Goal: Task Accomplishment & Management: Complete application form

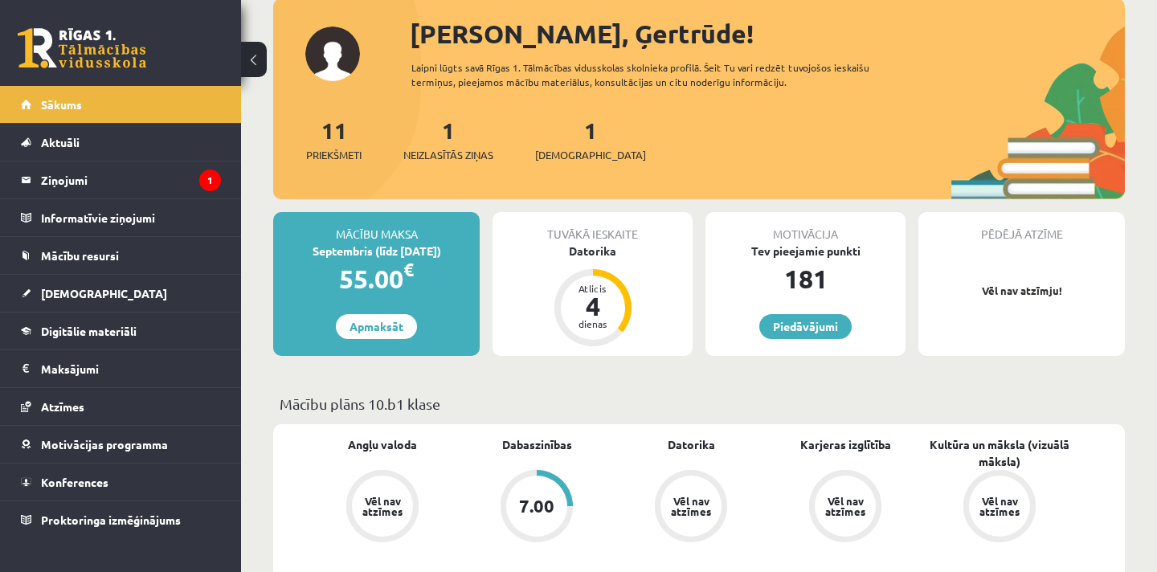
scroll to position [92, 0]
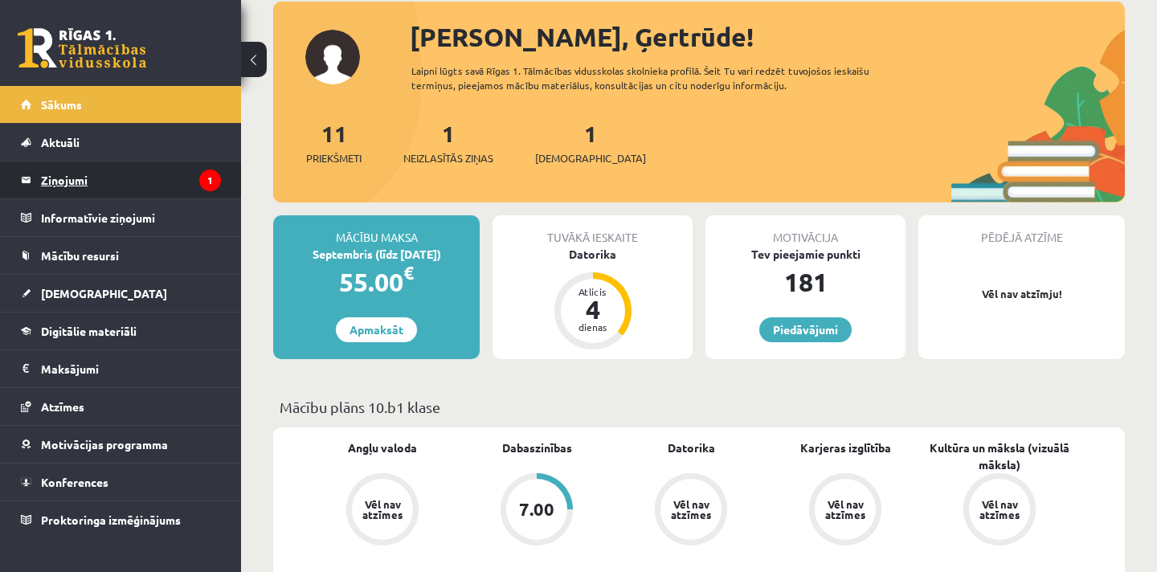
click at [64, 182] on legend "Ziņojumi 1" at bounding box center [131, 180] width 180 height 37
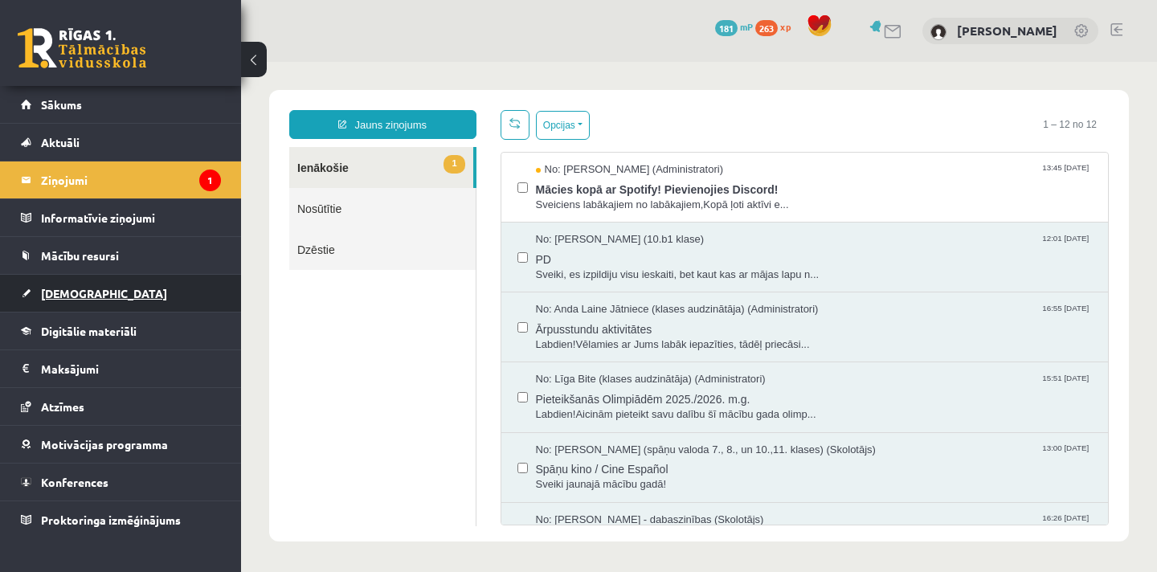
click at [70, 291] on span "[DEMOGRAPHIC_DATA]" at bounding box center [104, 293] width 126 height 14
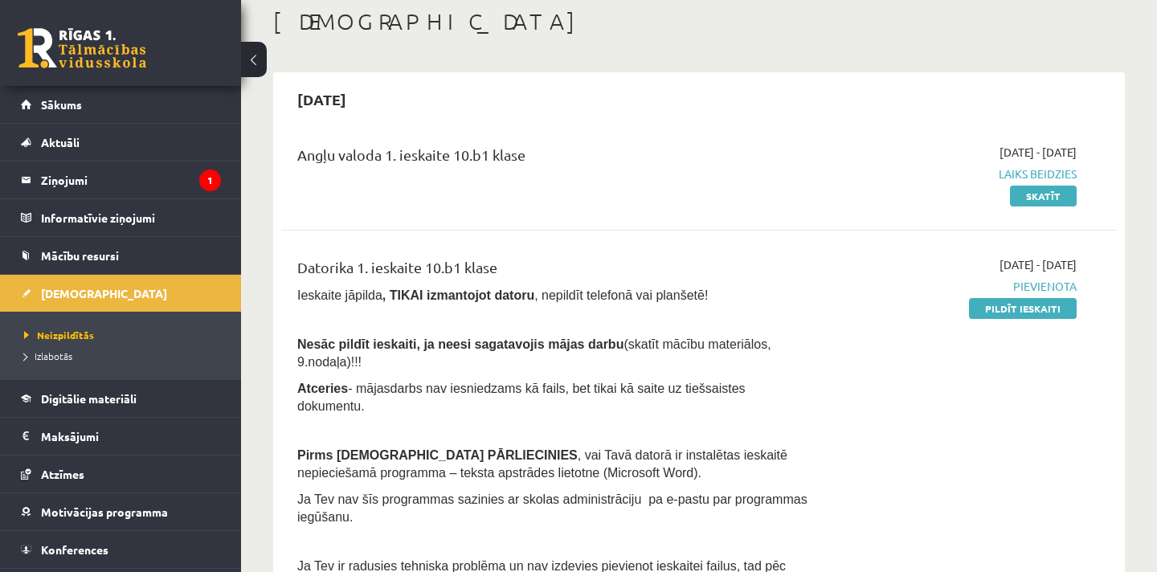
scroll to position [89, 0]
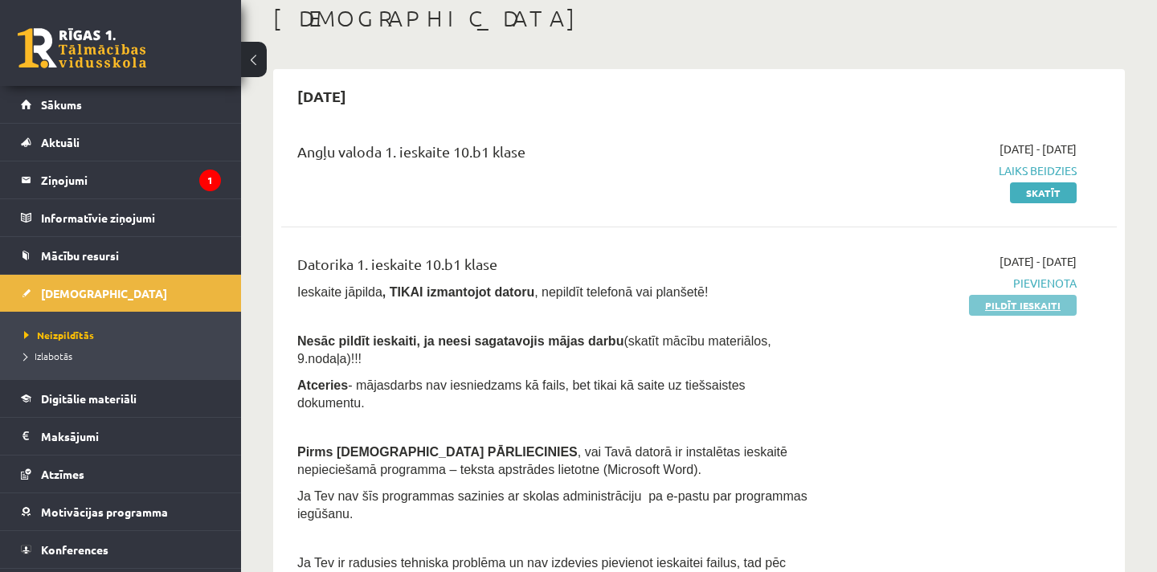
click at [1006, 305] on link "Pildīt ieskaiti" at bounding box center [1023, 305] width 108 height 21
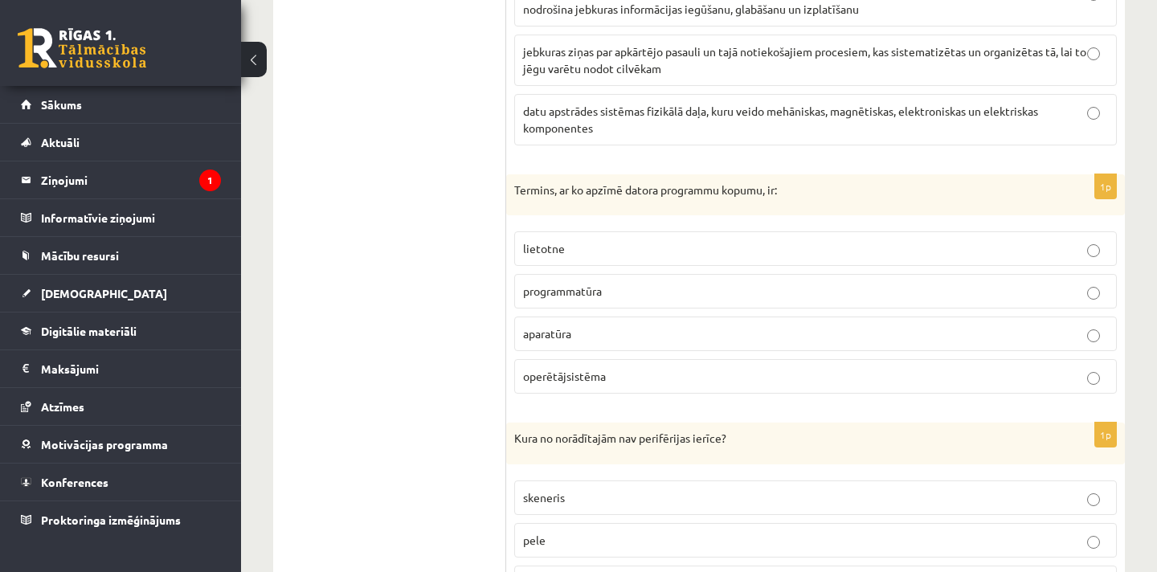
scroll to position [1970, 0]
click at [1090, 281] on p "programmatūra" at bounding box center [815, 289] width 585 height 17
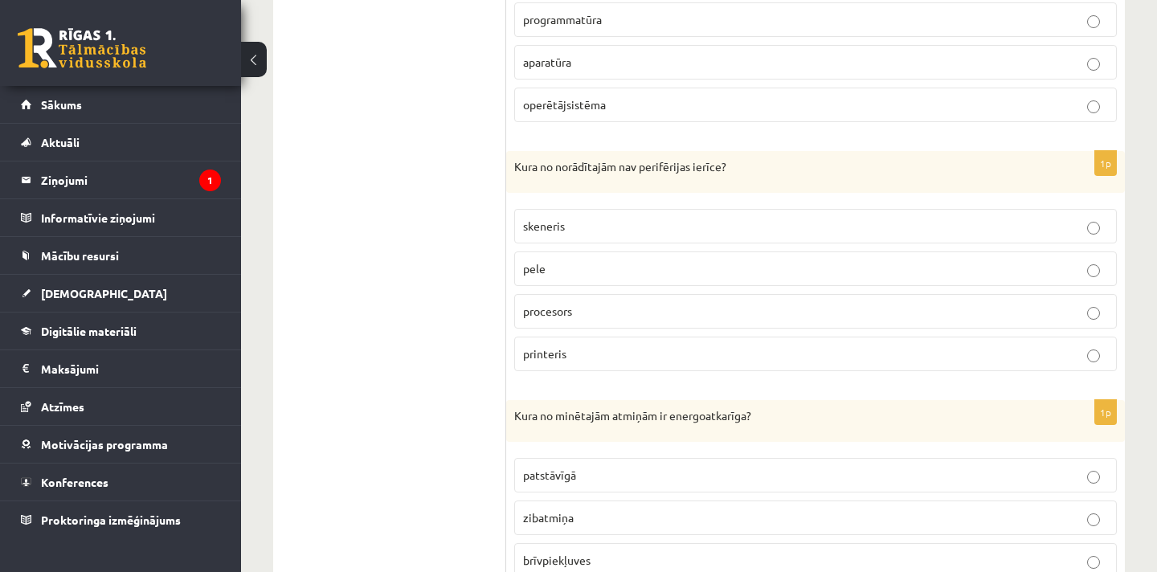
scroll to position [2245, 0]
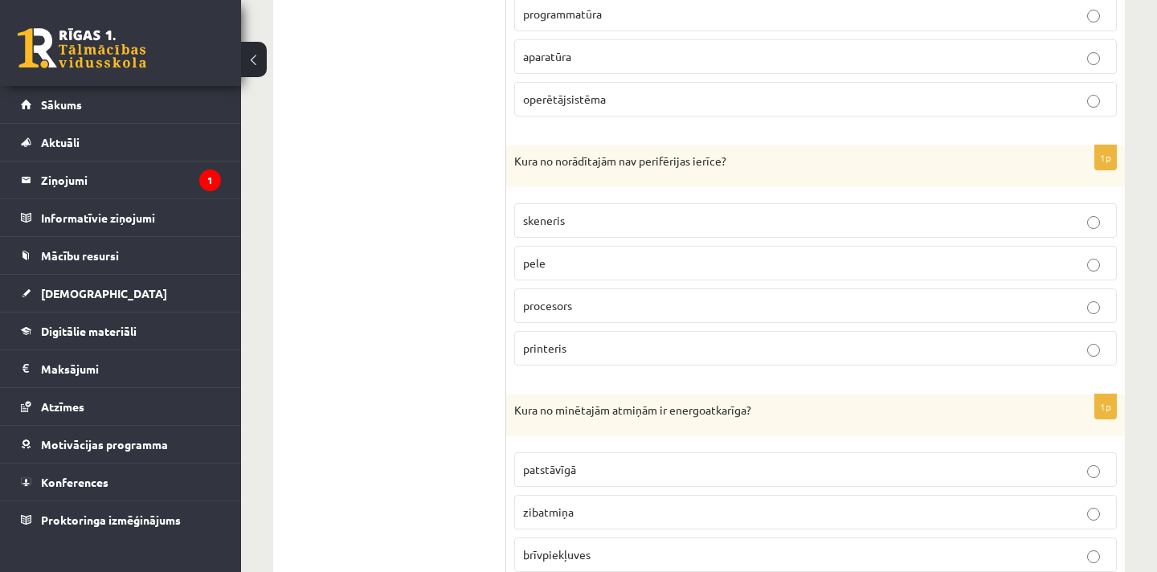
click at [1094, 297] on p "procesors" at bounding box center [815, 305] width 585 height 17
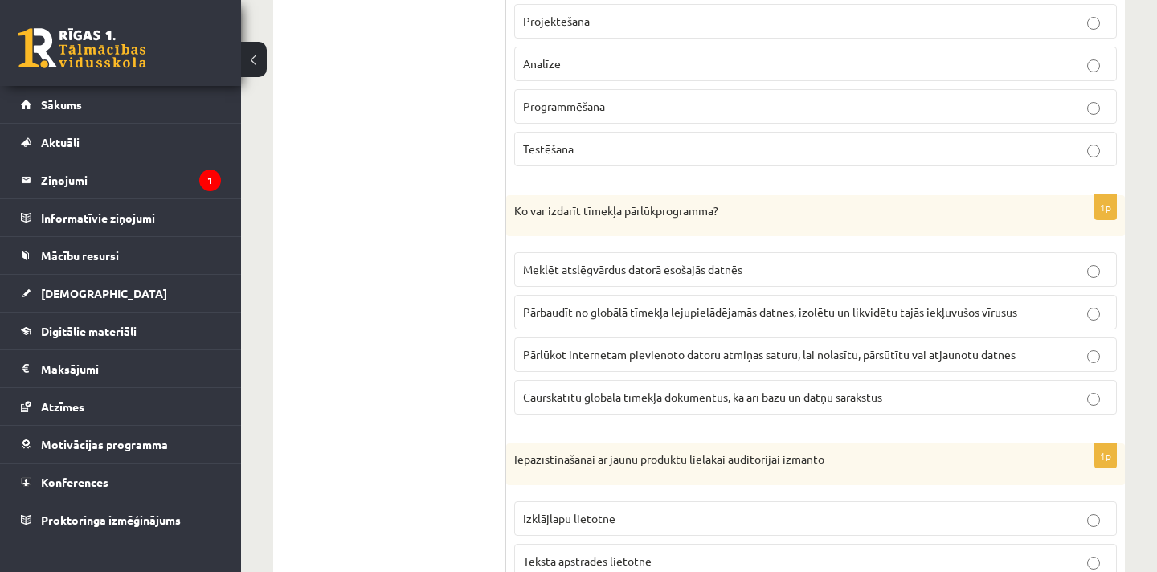
scroll to position [3707, 0]
click at [1083, 387] on p "Caurskatītu globālā tīmekļa dokumentus, kā arī bāzu un datņu sarakstus" at bounding box center [815, 395] width 585 height 17
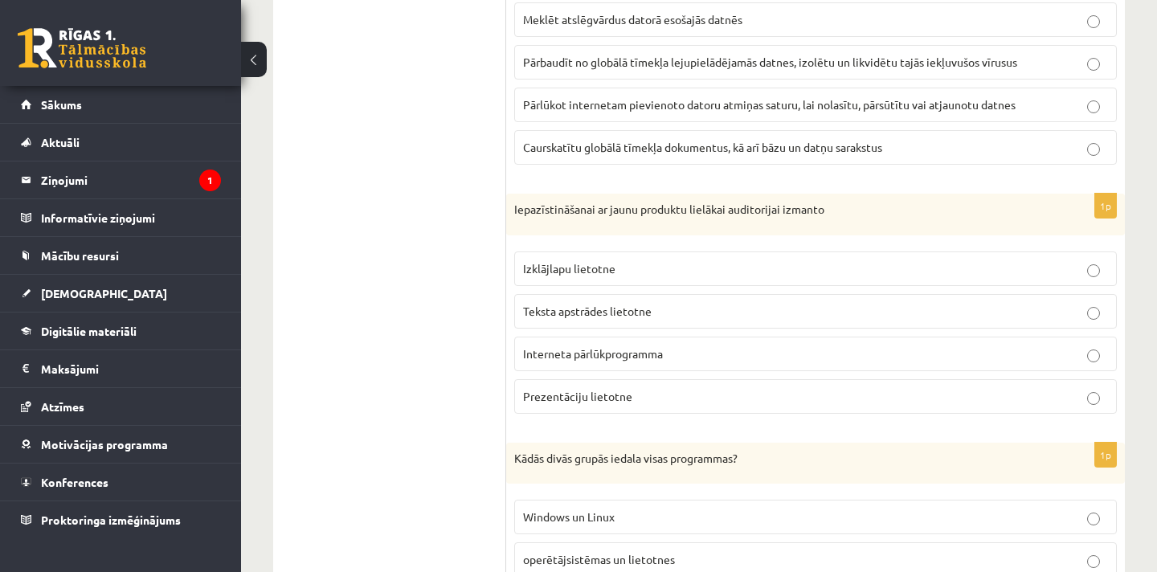
scroll to position [3953, 0]
click at [641, 390] on p "Prezentāciju lietotne" at bounding box center [815, 398] width 585 height 17
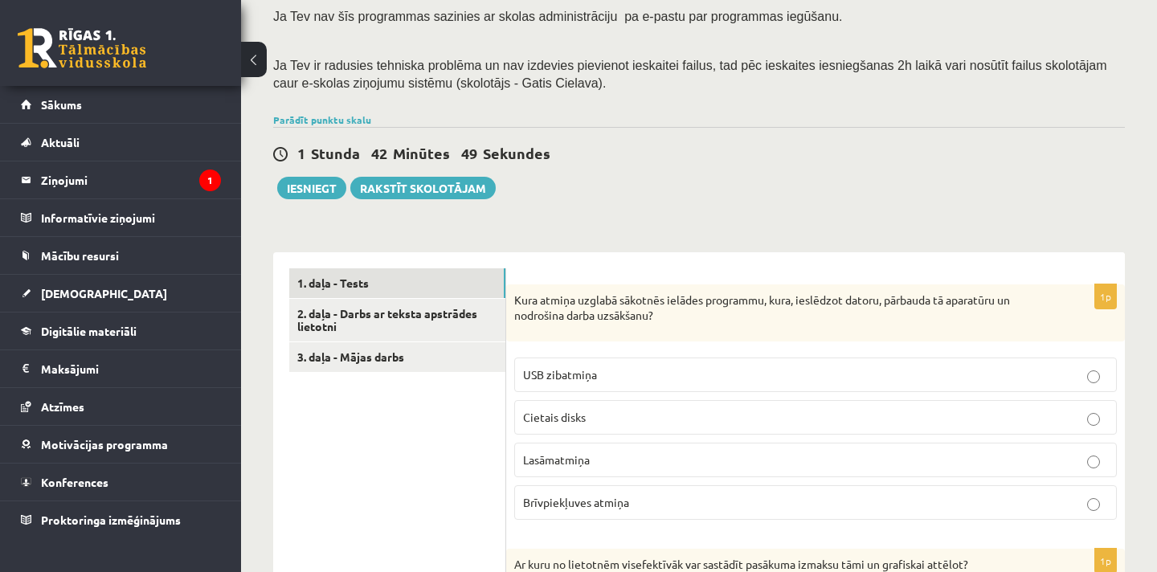
scroll to position [285, 0]
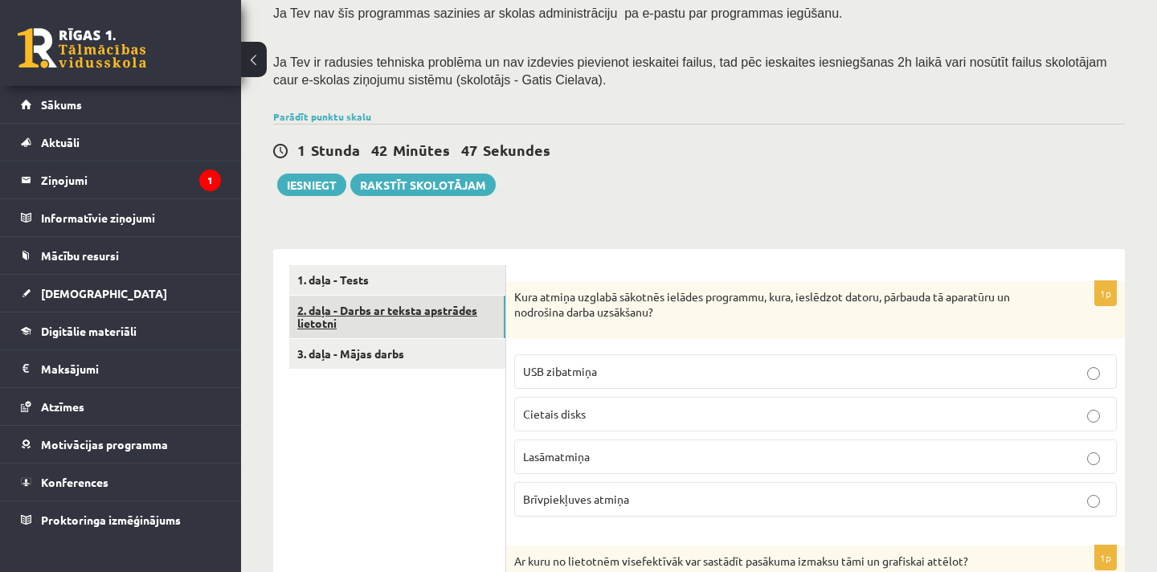
click at [393, 296] on link "2. daļa - Darbs ar teksta apstrādes lietotni" at bounding box center [397, 317] width 216 height 43
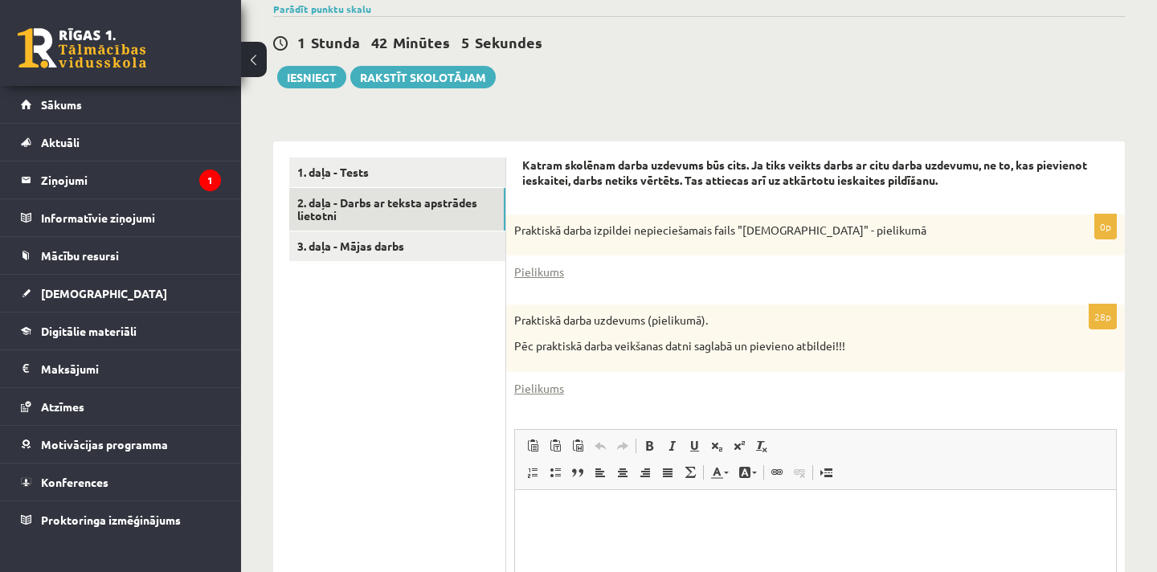
scroll to position [392, 0]
click at [541, 264] on link "Pielikums" at bounding box center [539, 272] width 50 height 17
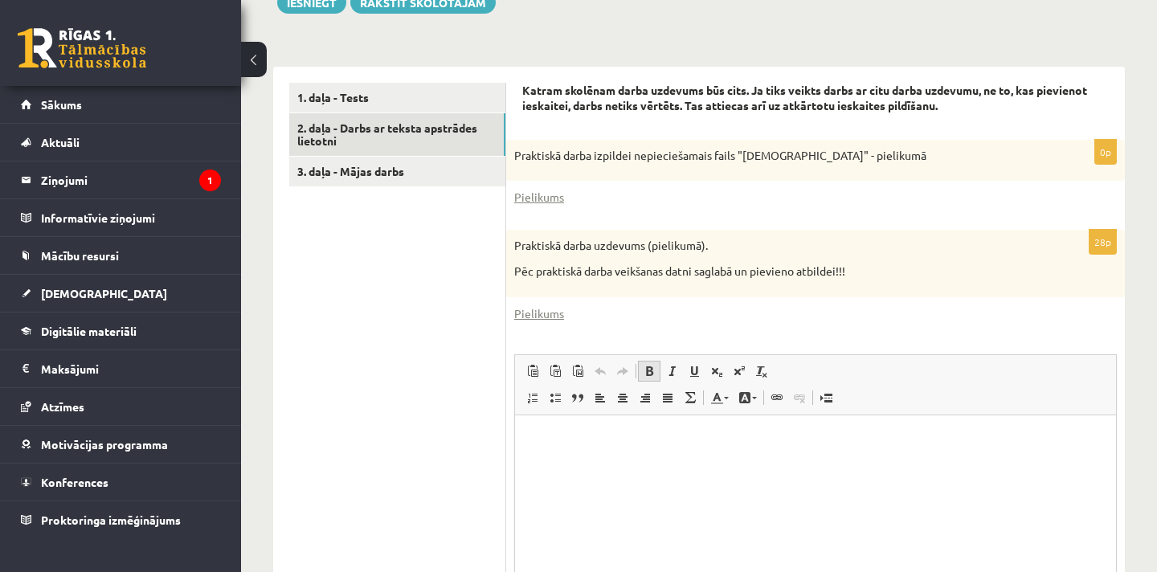
scroll to position [483, 0]
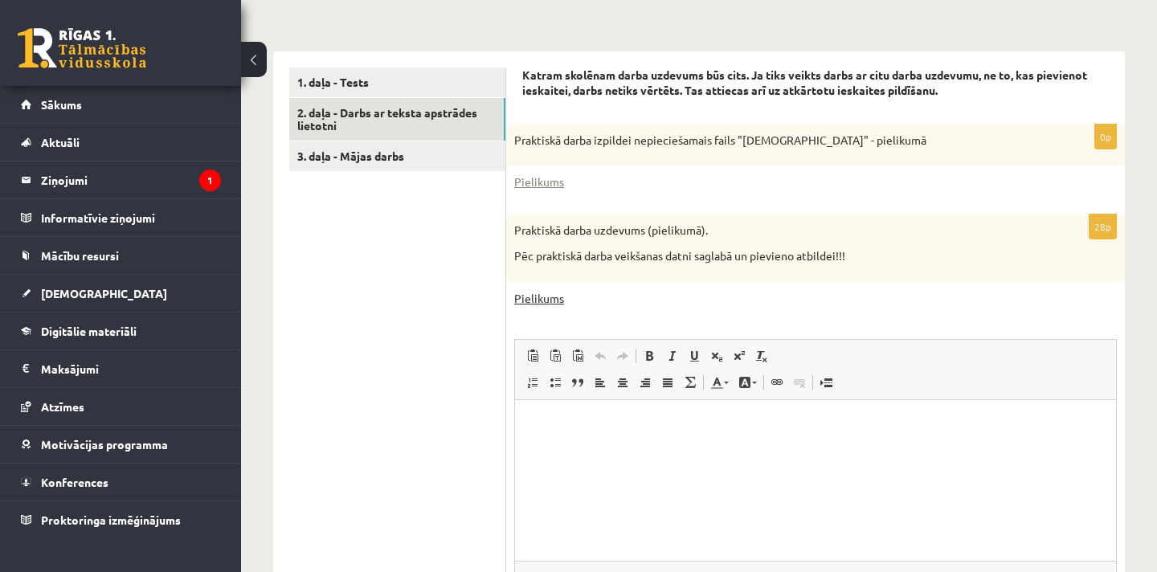
click at [542, 290] on link "Pielikums" at bounding box center [539, 298] width 50 height 17
